Goal: Information Seeking & Learning: Learn about a topic

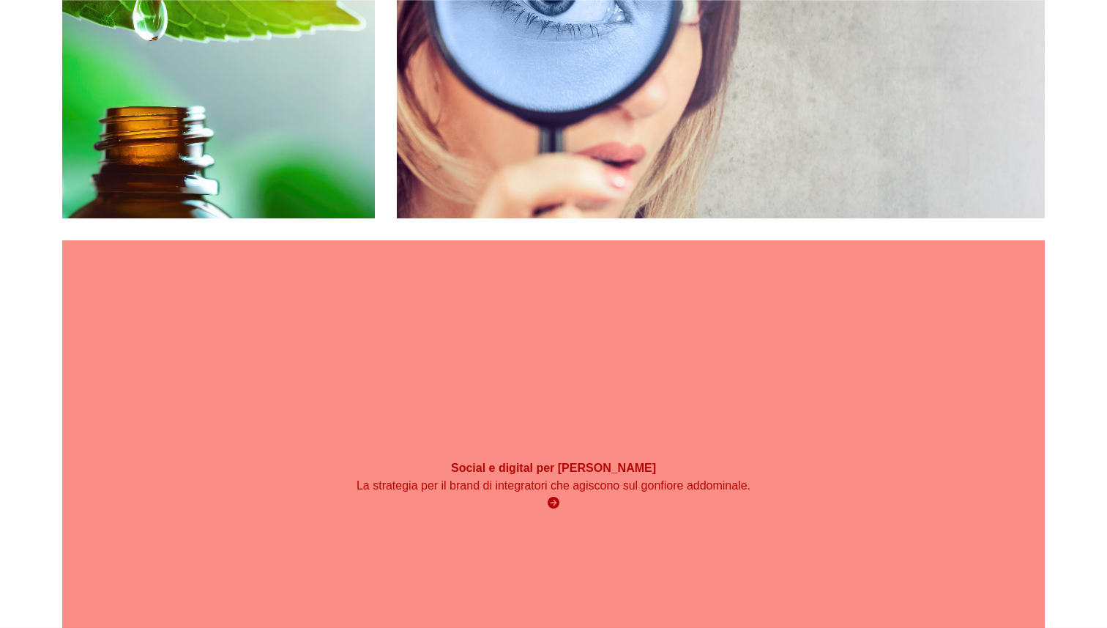
scroll to position [1277, 0]
click at [706, 241] on div "Social e digital per [PERSON_NAME] La strategia per il brand di integratori che…" at bounding box center [553, 484] width 982 height 491
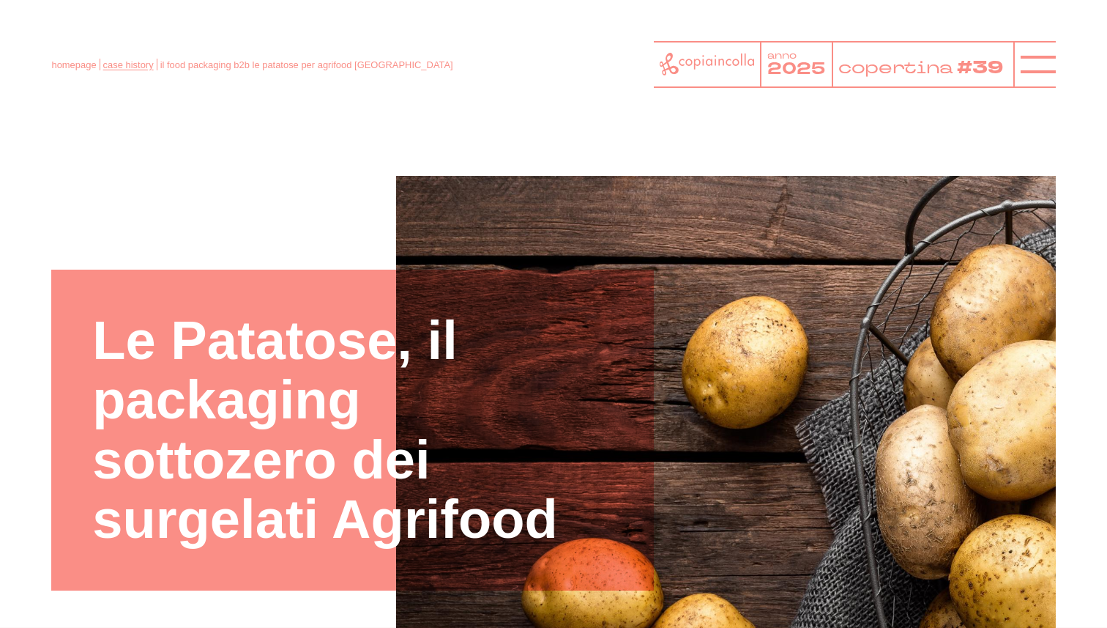
click at [130, 66] on link "case history" at bounding box center [128, 64] width 51 height 11
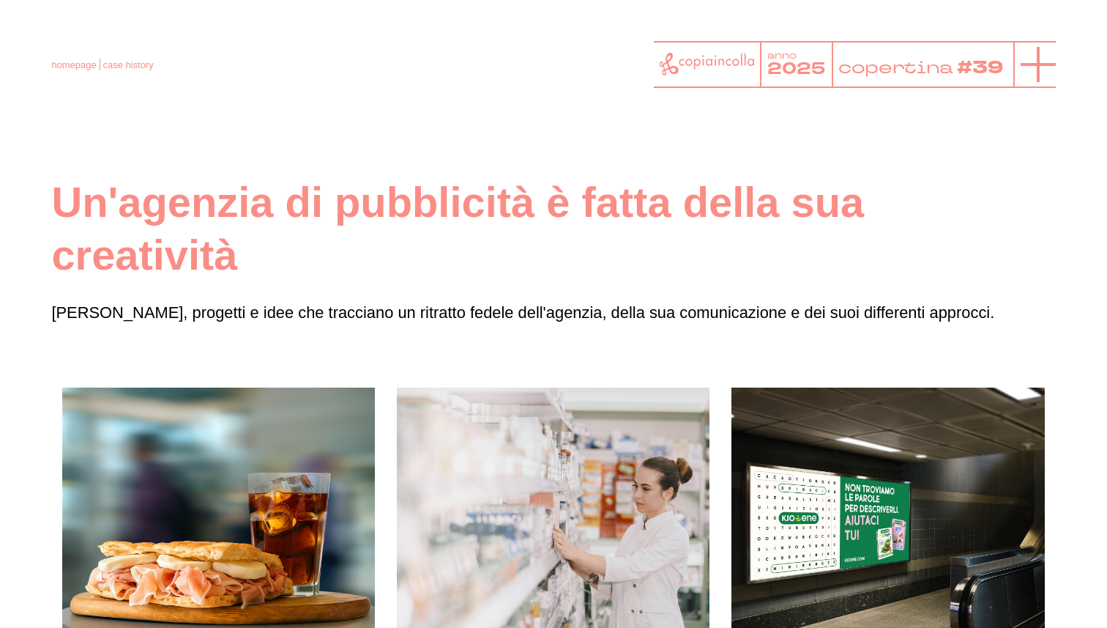
click at [1048, 67] on icon at bounding box center [1038, 64] width 35 height 35
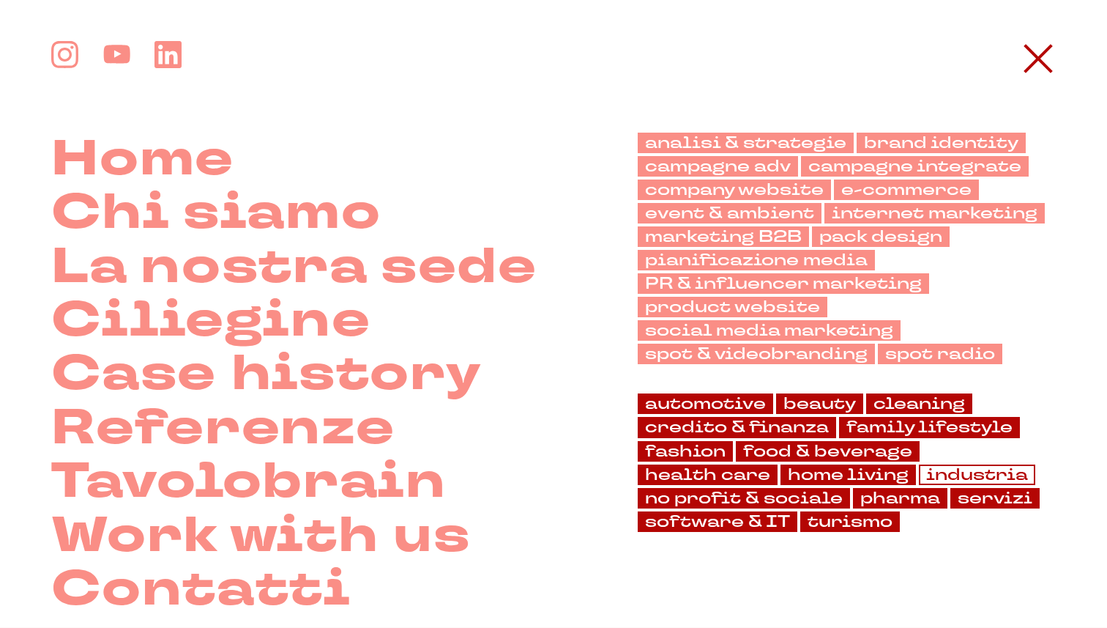
click at [977, 471] on link "industria" at bounding box center [977, 474] width 116 height 21
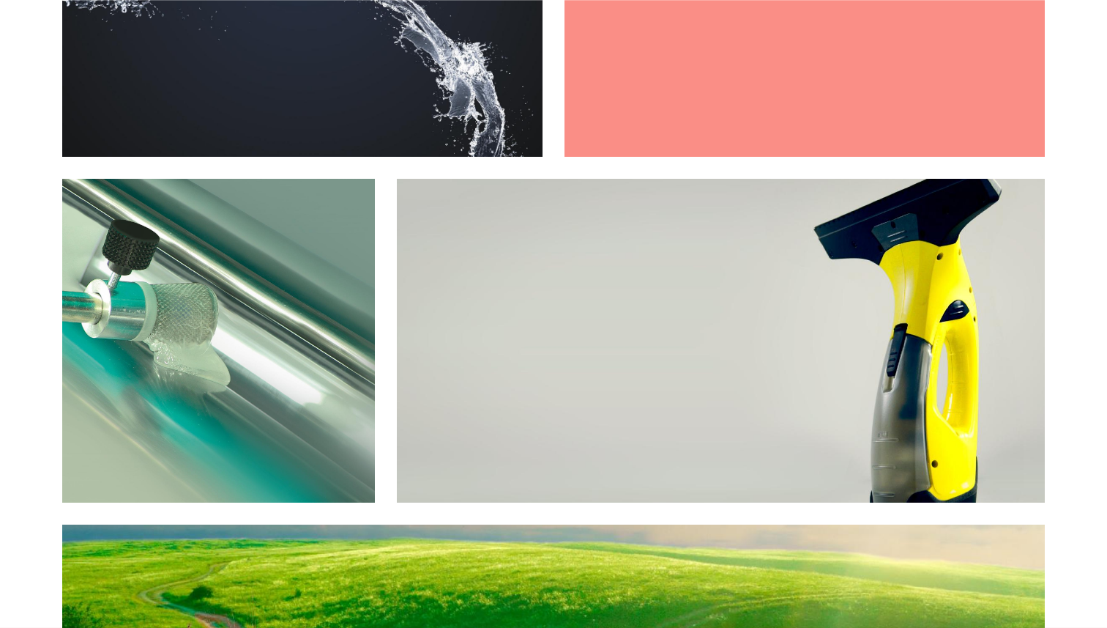
scroll to position [2325, 0]
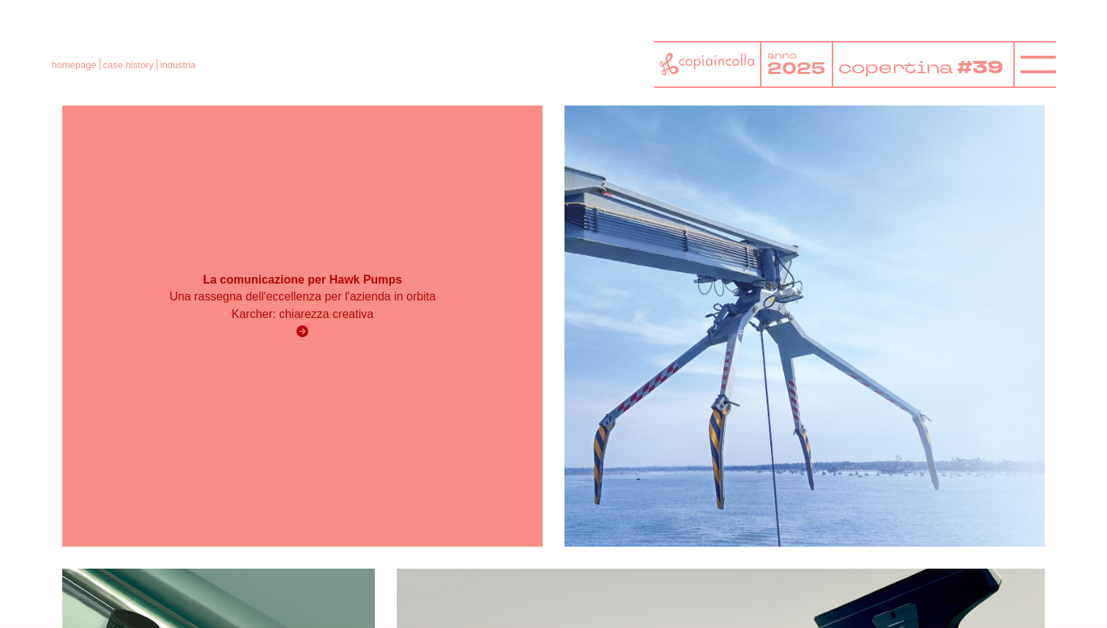
click at [266, 287] on h3 "La comunicazione per Hawk Pumps" at bounding box center [303, 280] width 288 height 16
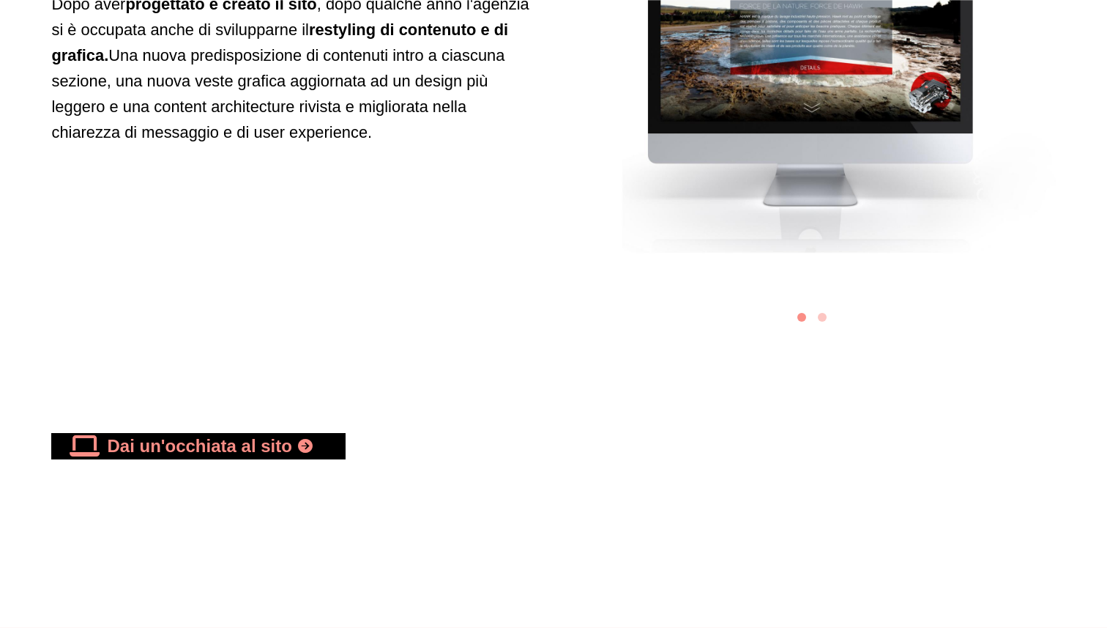
scroll to position [4215, 0]
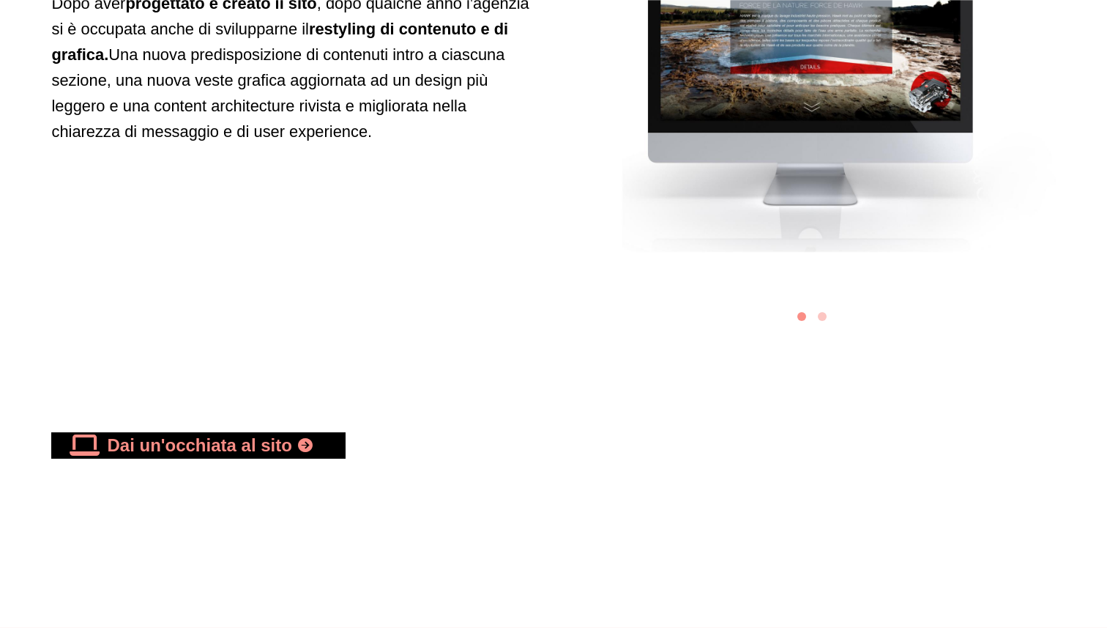
click at [242, 450] on link "Dai un'occhiata al sito" at bounding box center [198, 445] width 294 height 26
